Goal: Transaction & Acquisition: Download file/media

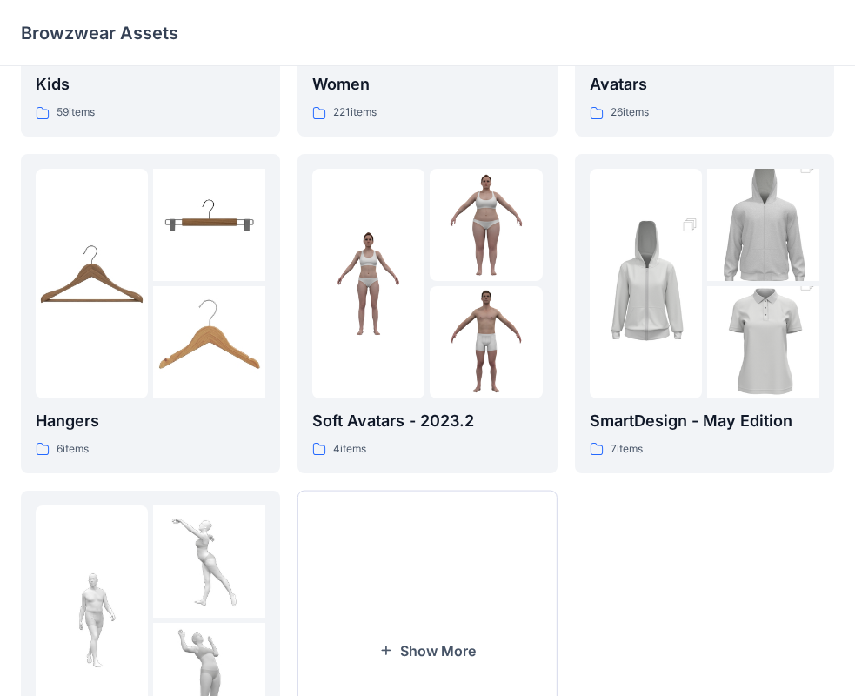
scroll to position [432, 0]
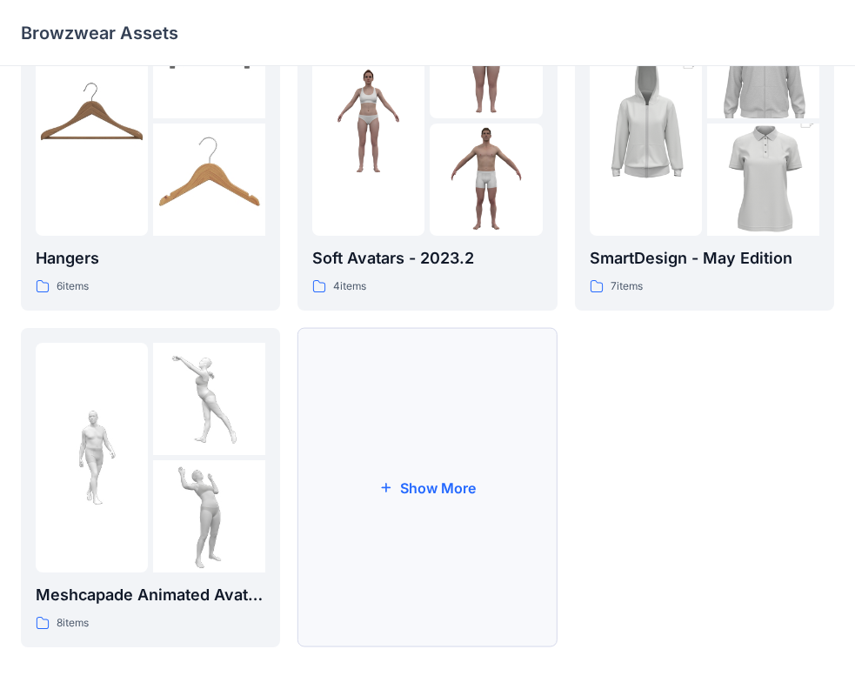
click at [483, 497] on button "Show More" at bounding box center [426, 487] width 259 height 319
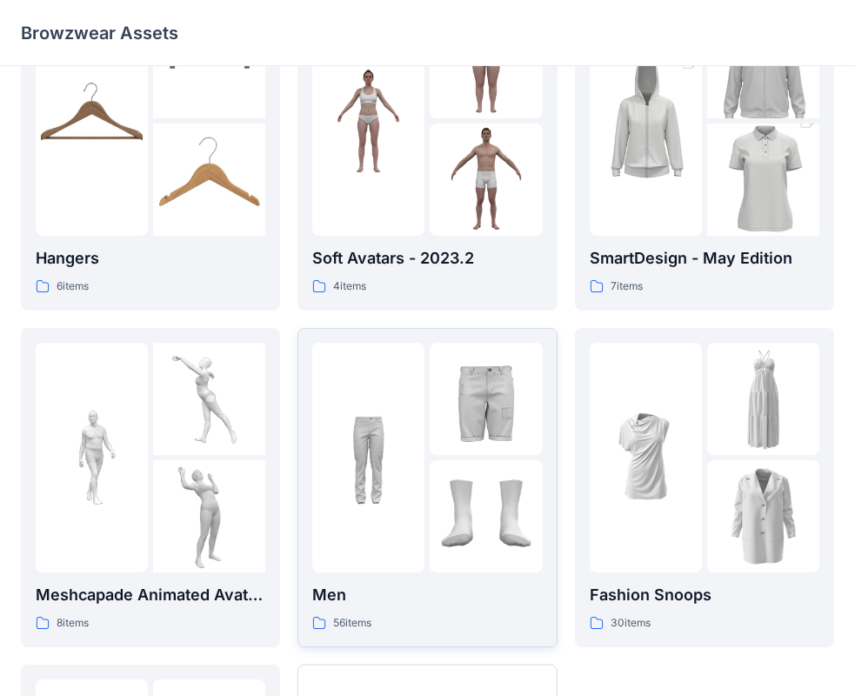
click at [461, 413] on div at bounding box center [486, 399] width 112 height 112
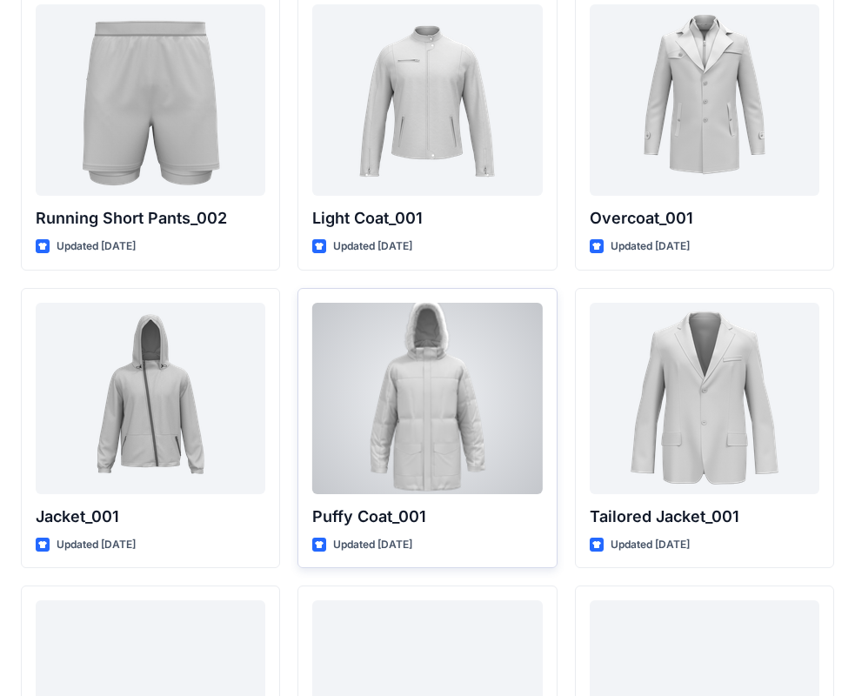
scroll to position [4398, 0]
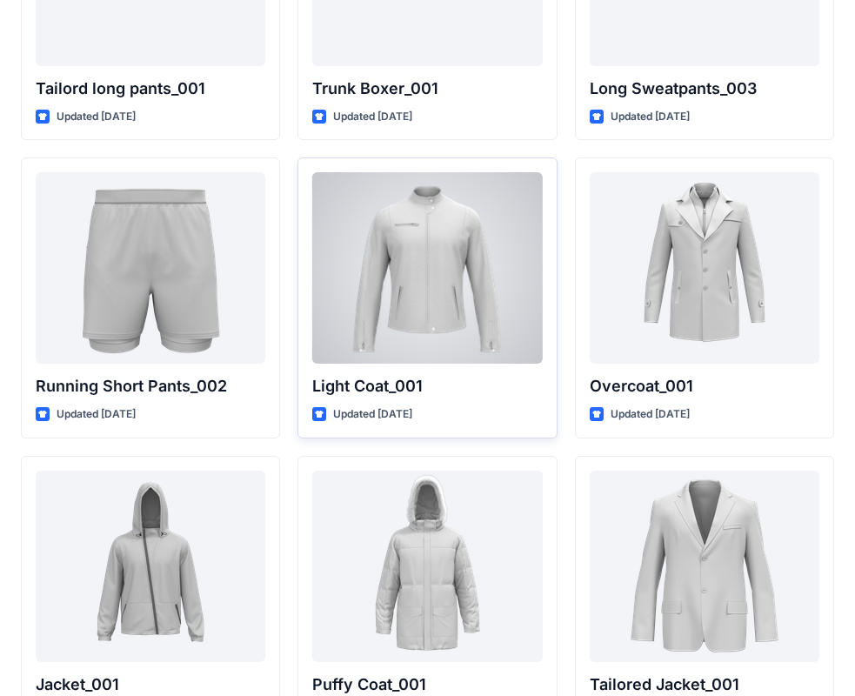
click at [425, 290] on div at bounding box center [427, 267] width 230 height 191
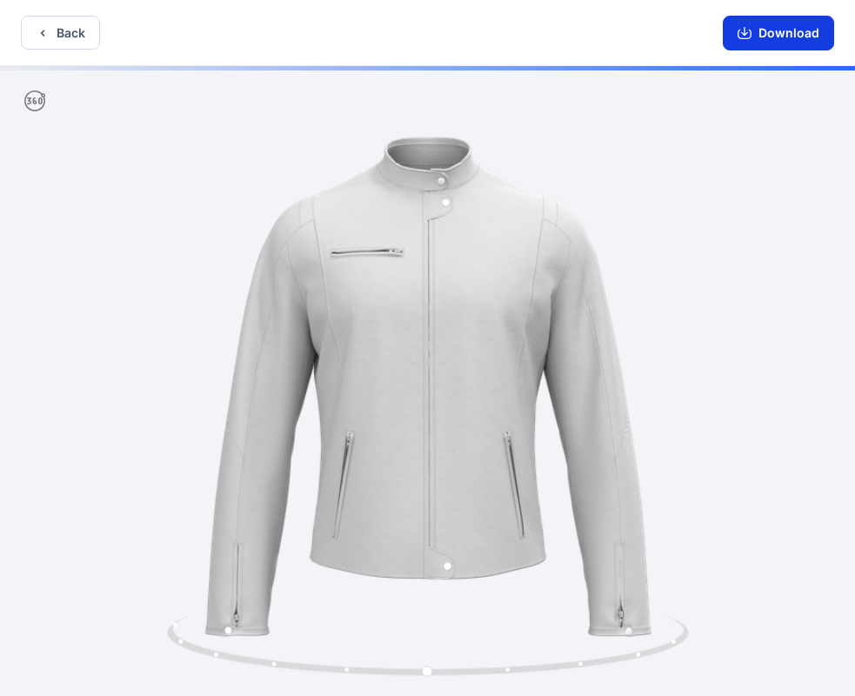
click at [788, 36] on button "Download" at bounding box center [778, 33] width 111 height 35
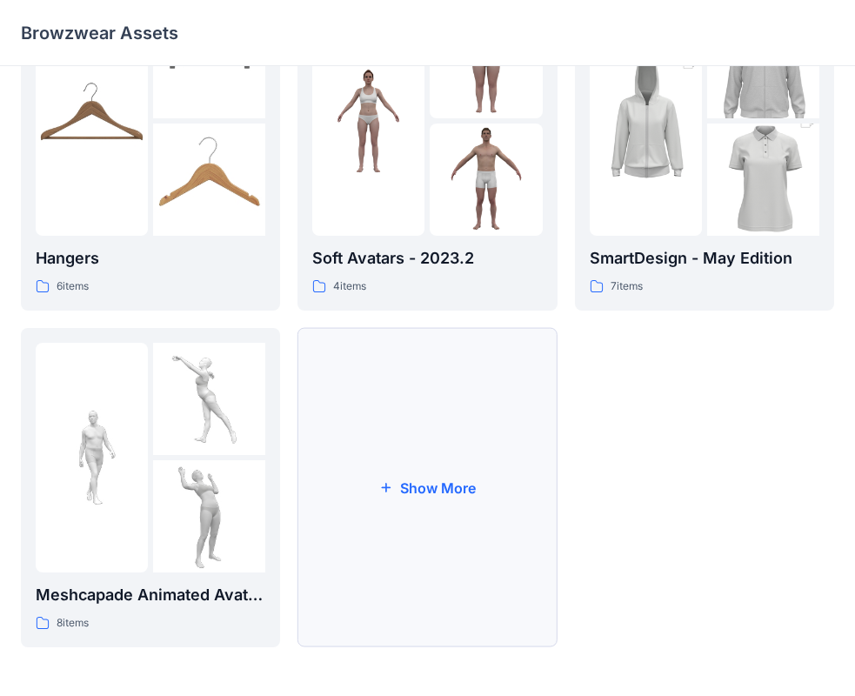
click at [446, 429] on button "Show More" at bounding box center [426, 487] width 259 height 319
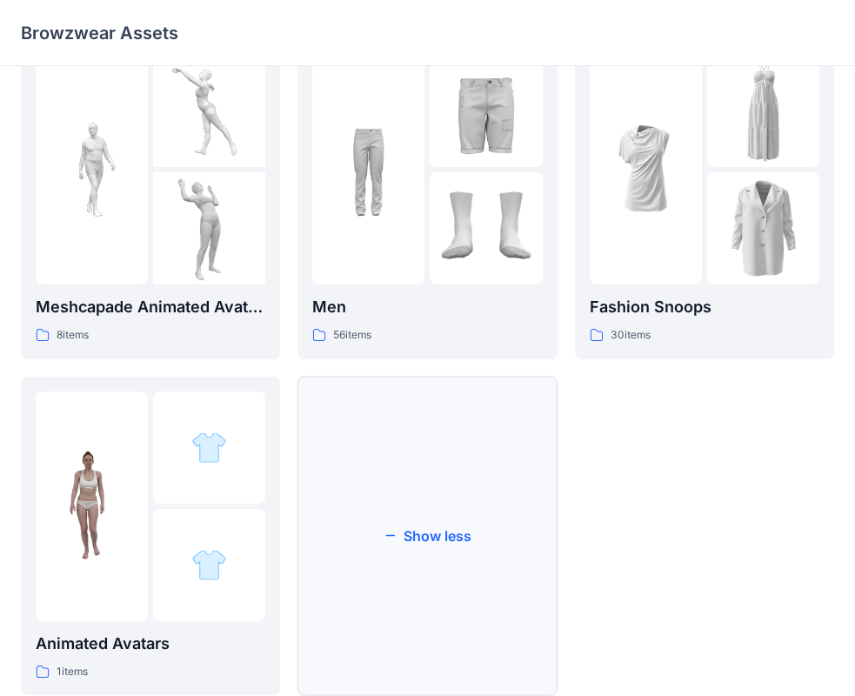
scroll to position [768, 0]
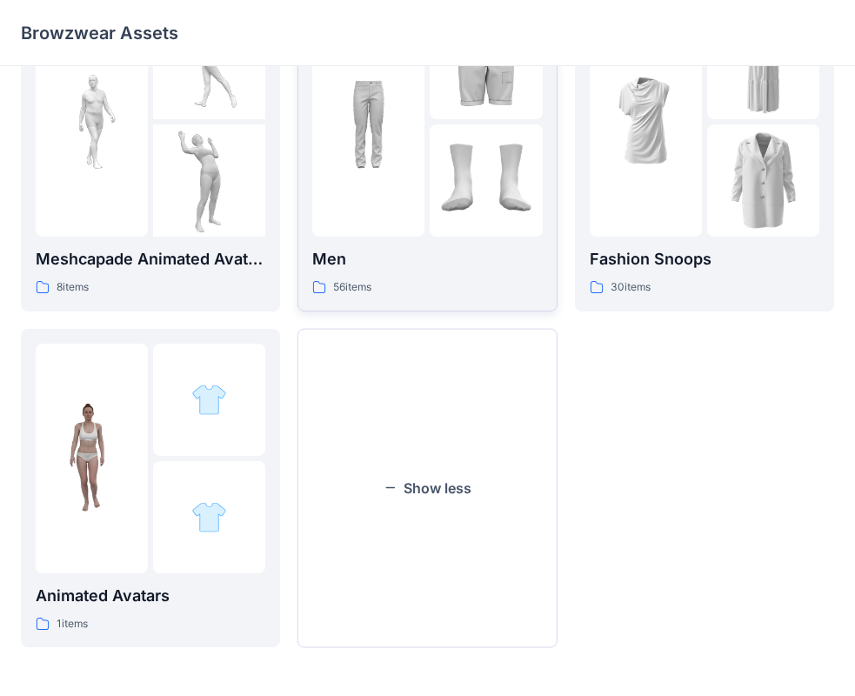
click at [485, 113] on img at bounding box center [486, 63] width 112 height 112
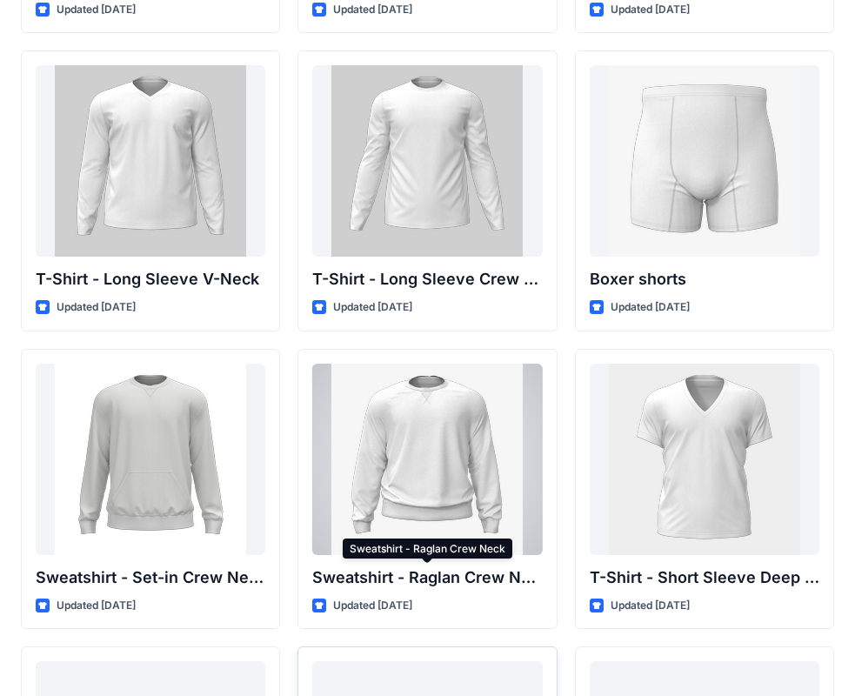
scroll to position [793, 0]
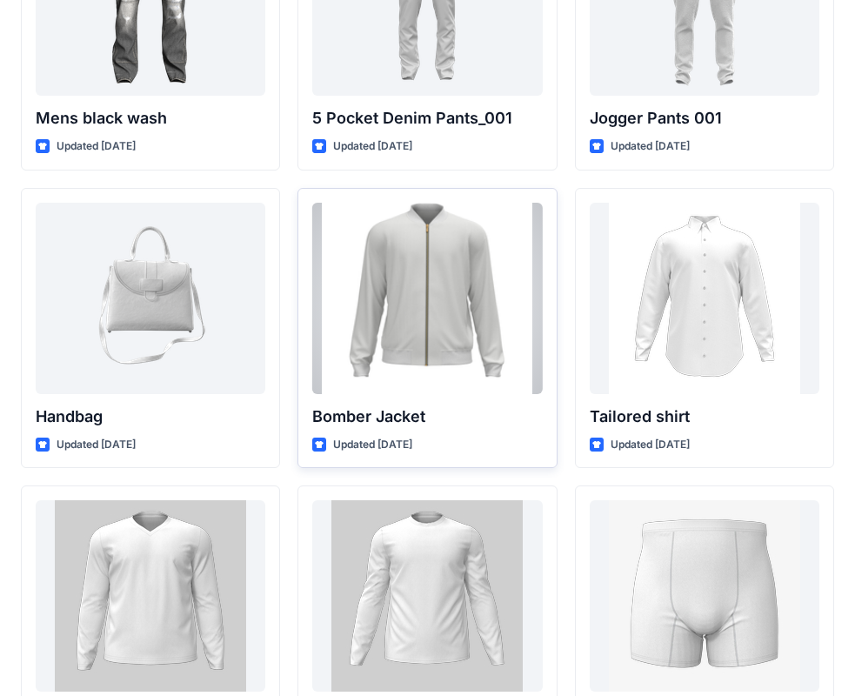
click at [434, 283] on div at bounding box center [427, 298] width 230 height 191
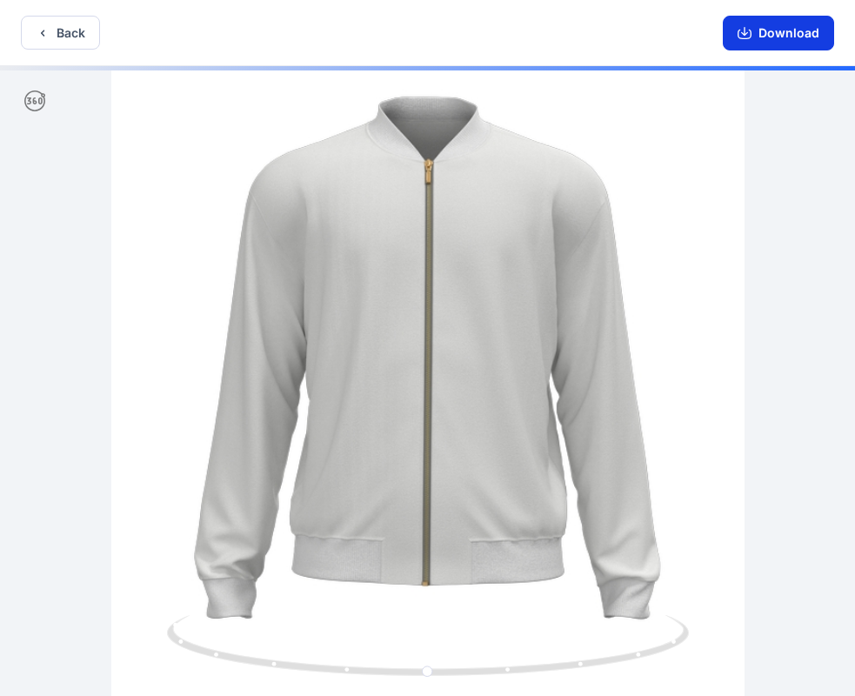
click at [764, 31] on button "Download" at bounding box center [778, 33] width 111 height 35
